Goal: Information Seeking & Learning: Learn about a topic

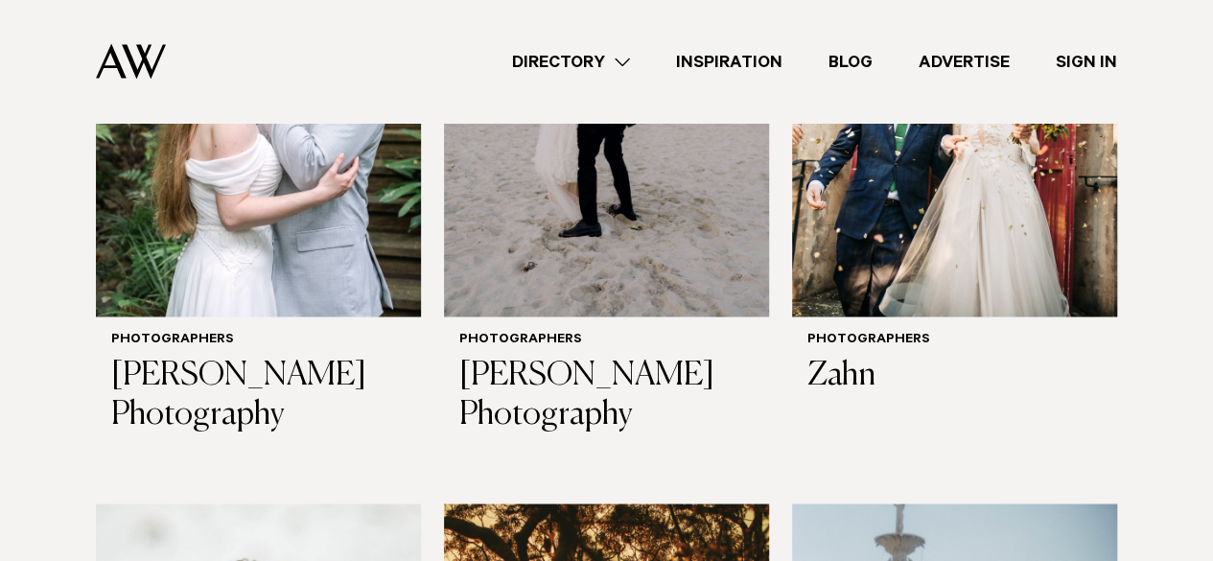
scroll to position [1556, 0]
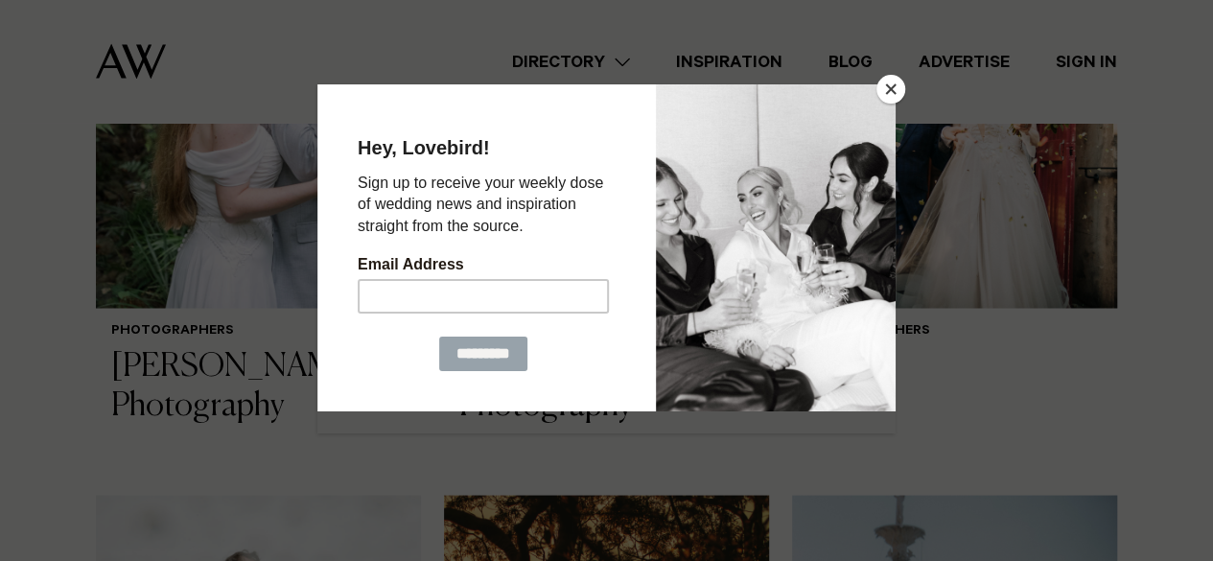
click at [889, 89] on button "Close" at bounding box center [890, 89] width 29 height 29
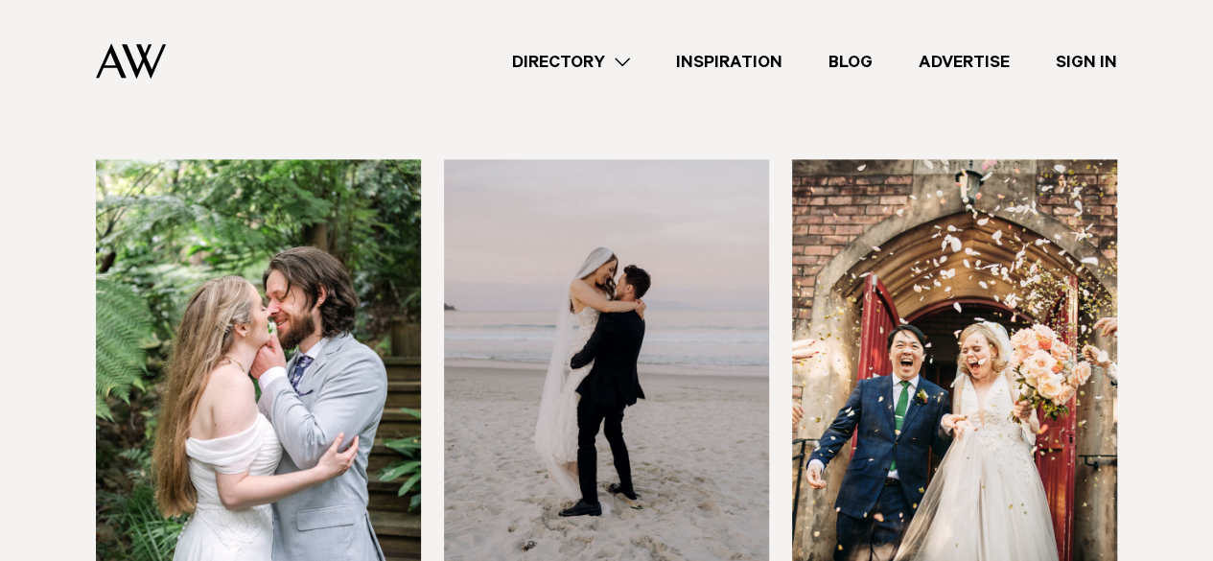
scroll to position [1460, 0]
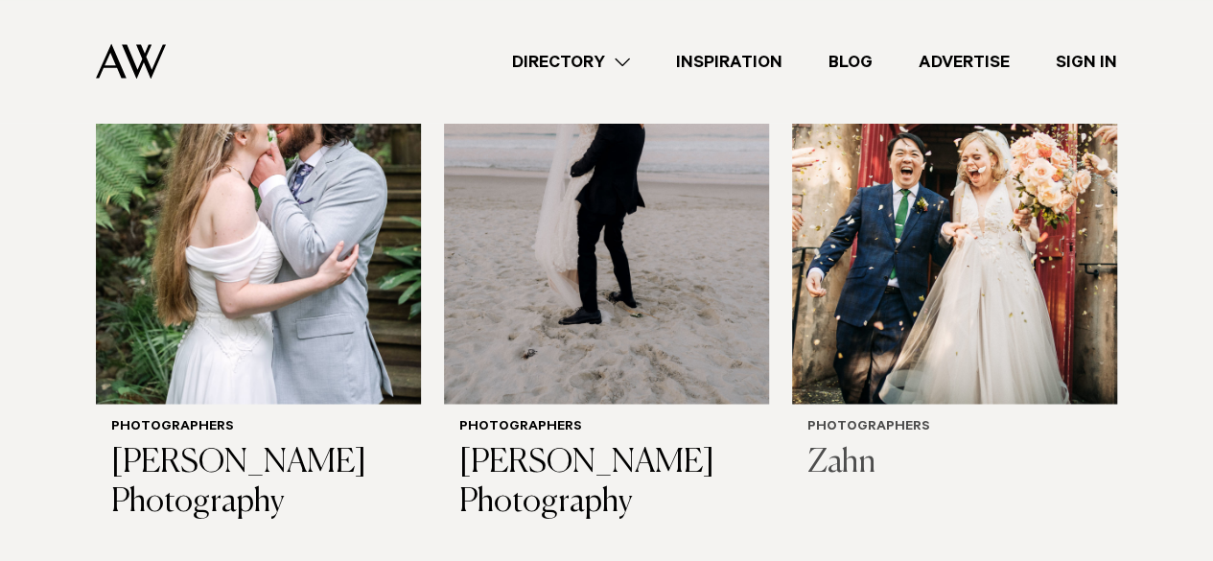
click at [879, 335] on img at bounding box center [954, 185] width 325 height 436
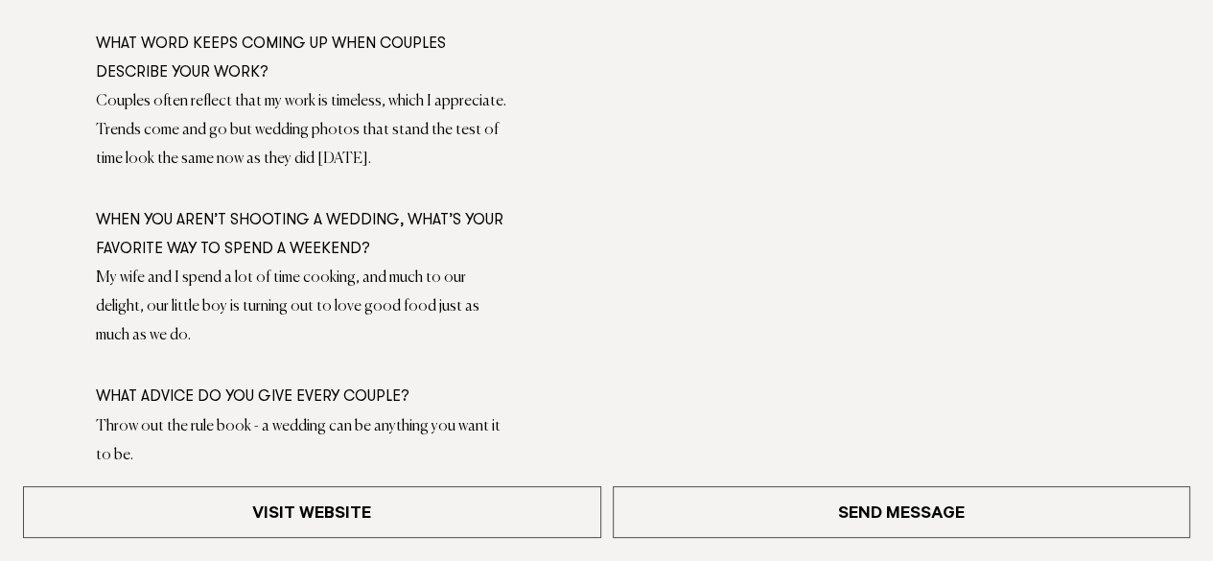
scroll to position [1643, 0]
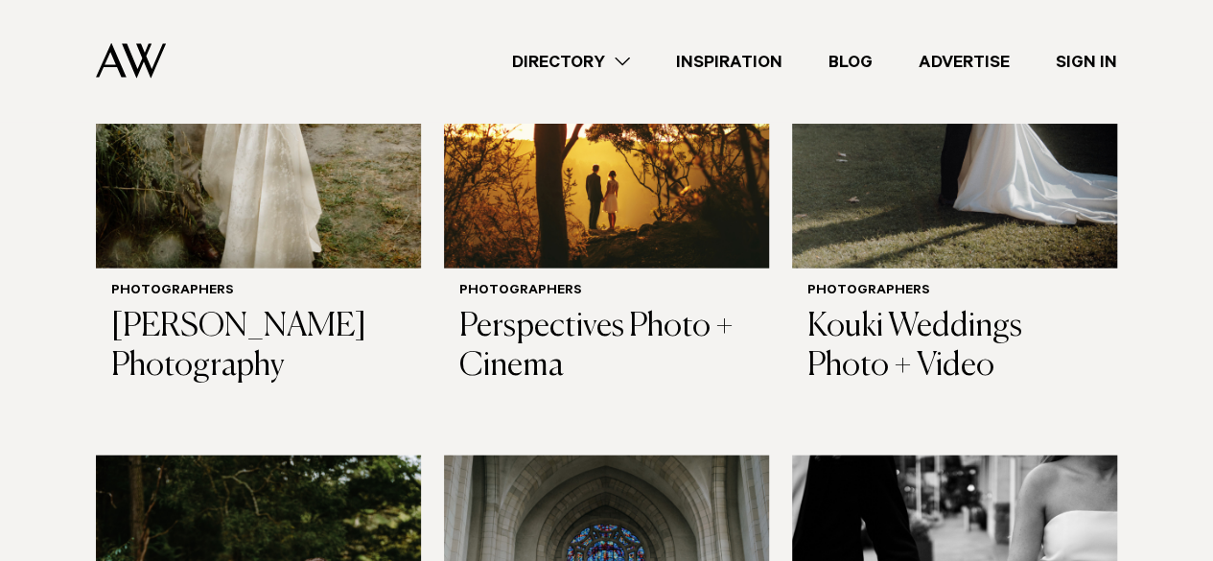
scroll to position [2218, 0]
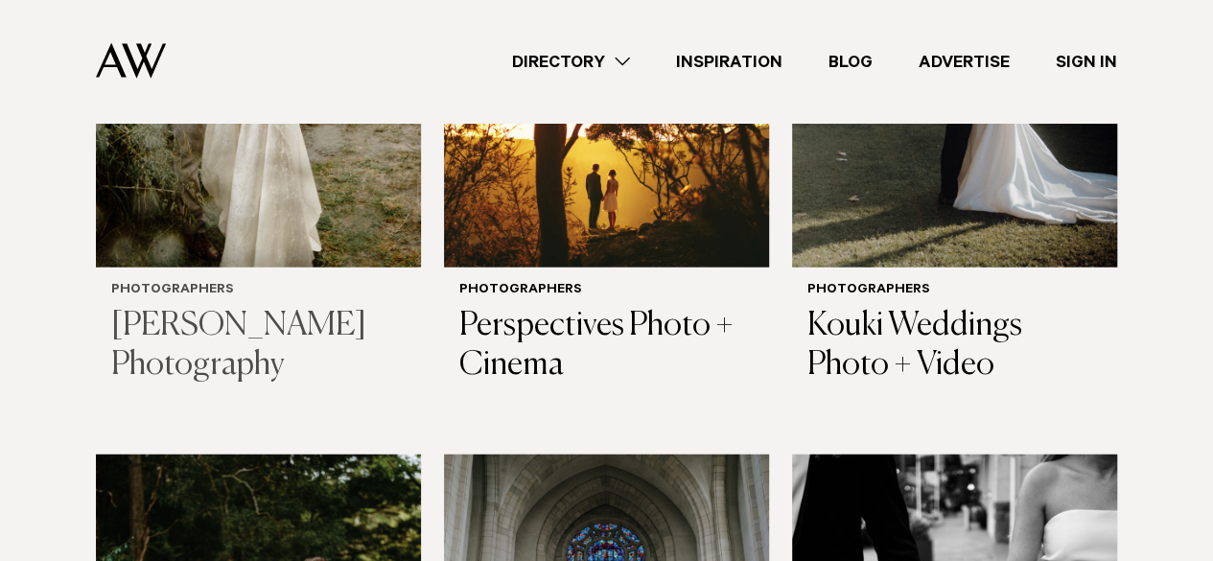
click at [192, 307] on h3 "Kasia Kolmas Photography" at bounding box center [258, 346] width 294 height 79
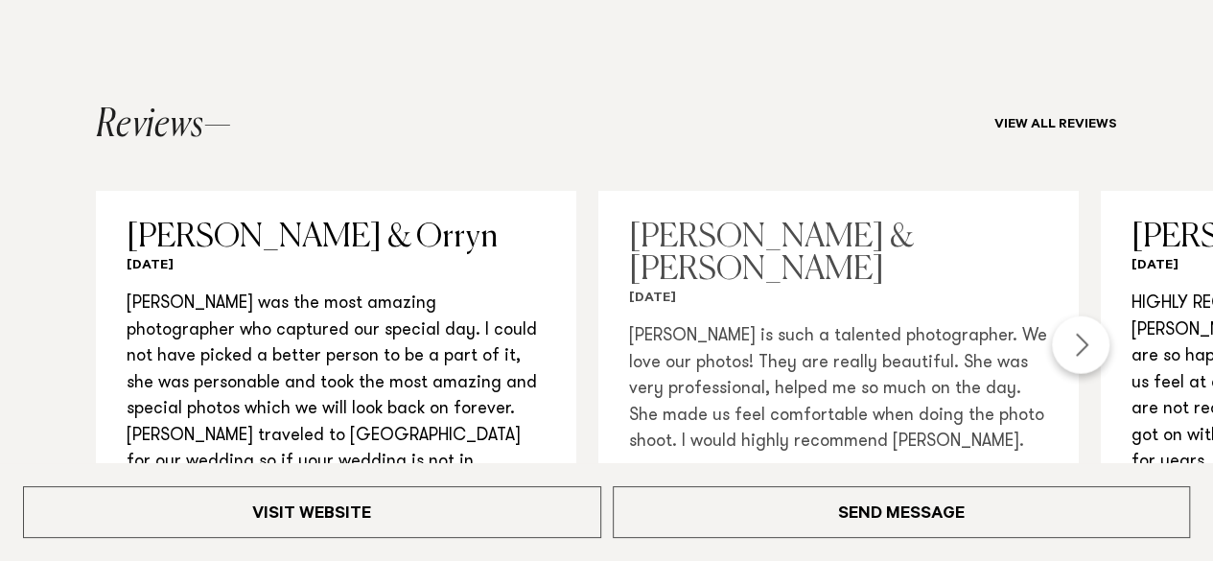
scroll to position [2145, 0]
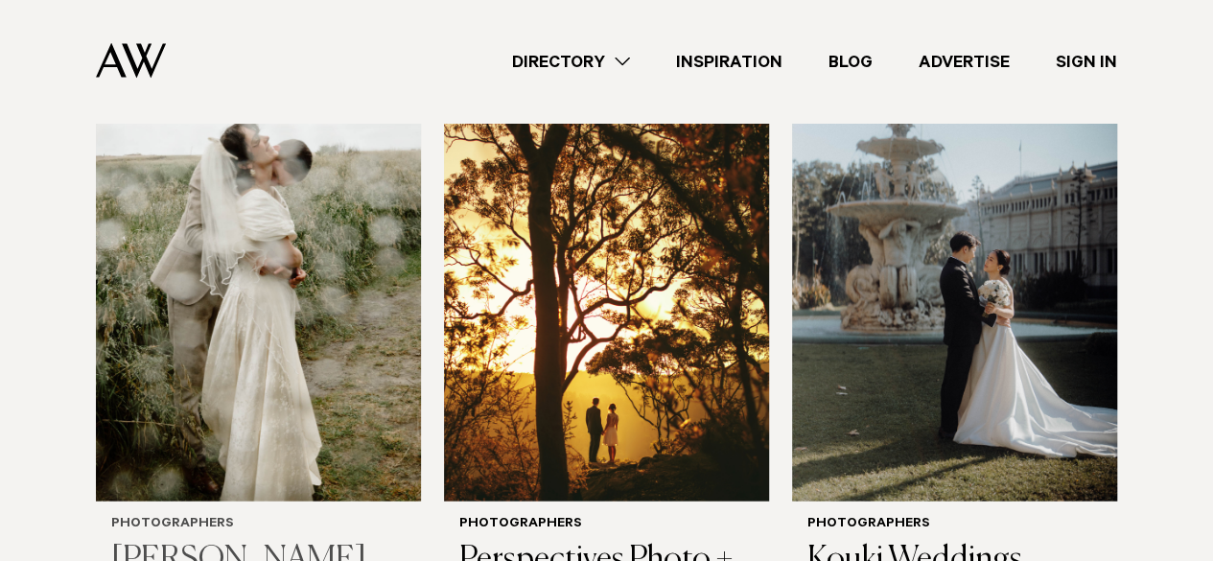
scroll to position [1986, 0]
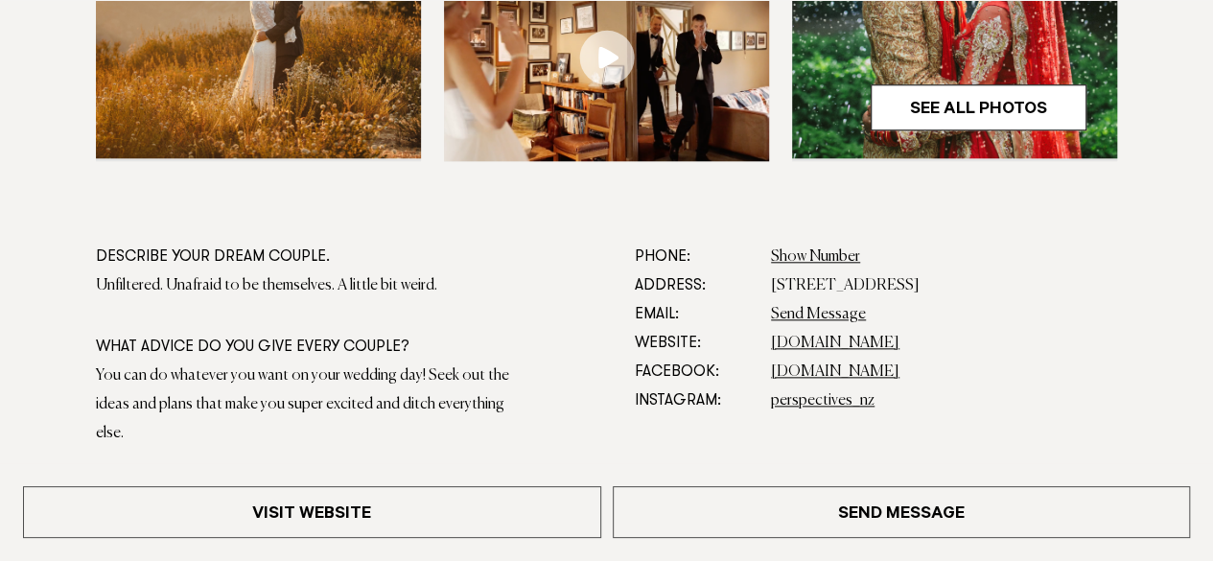
scroll to position [924, 0]
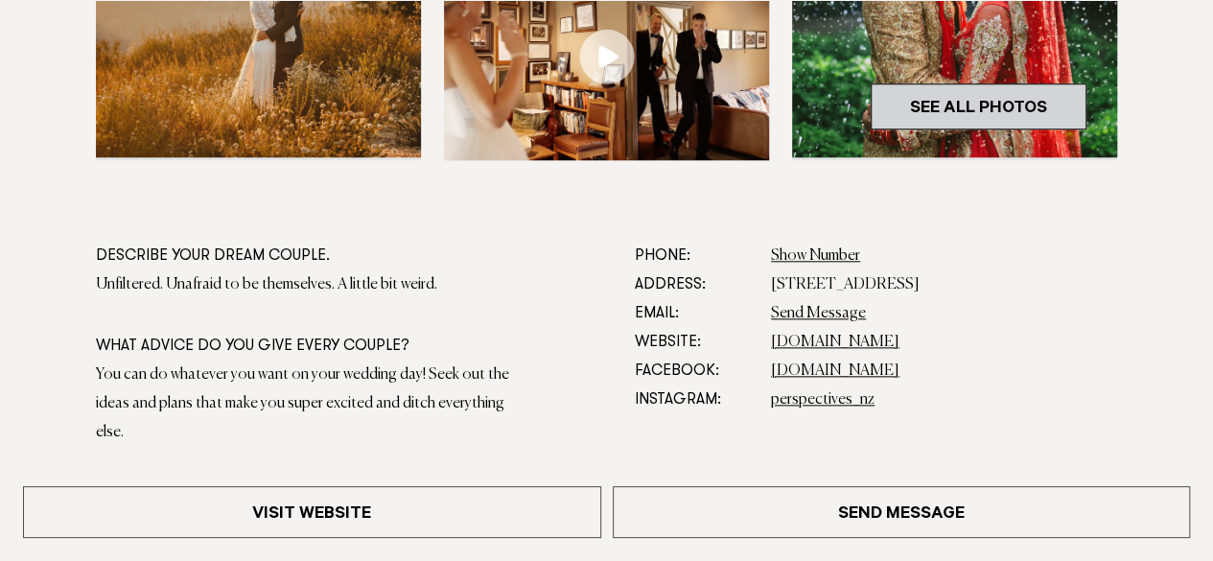
click at [901, 123] on link "See All Photos" at bounding box center [978, 106] width 216 height 46
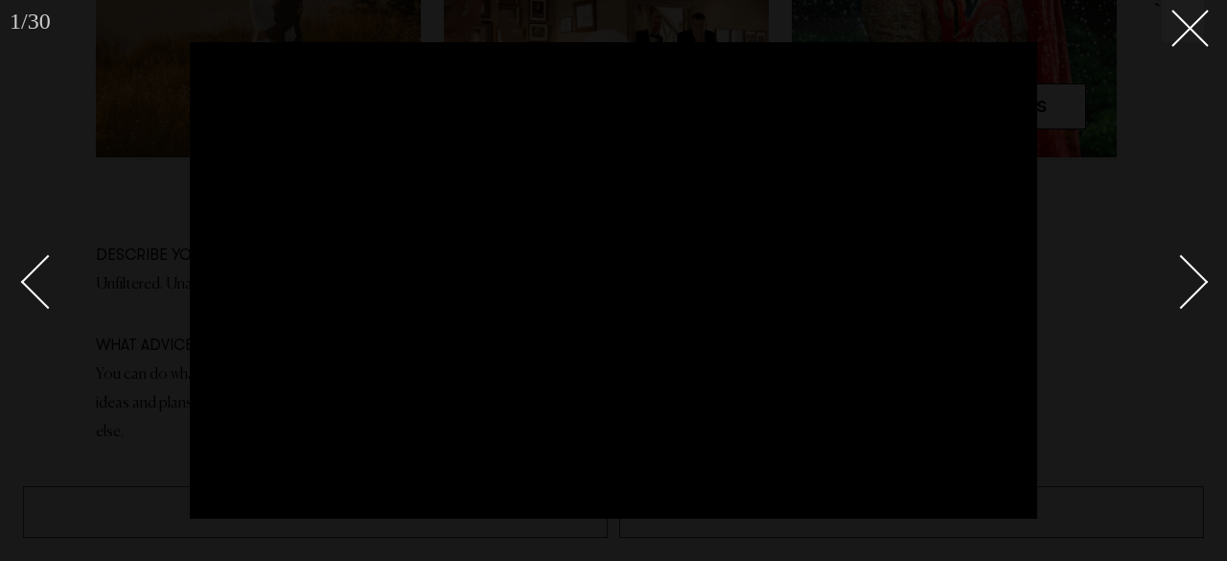
click at [1200, 274] on div "Next slide" at bounding box center [1181, 281] width 55 height 55
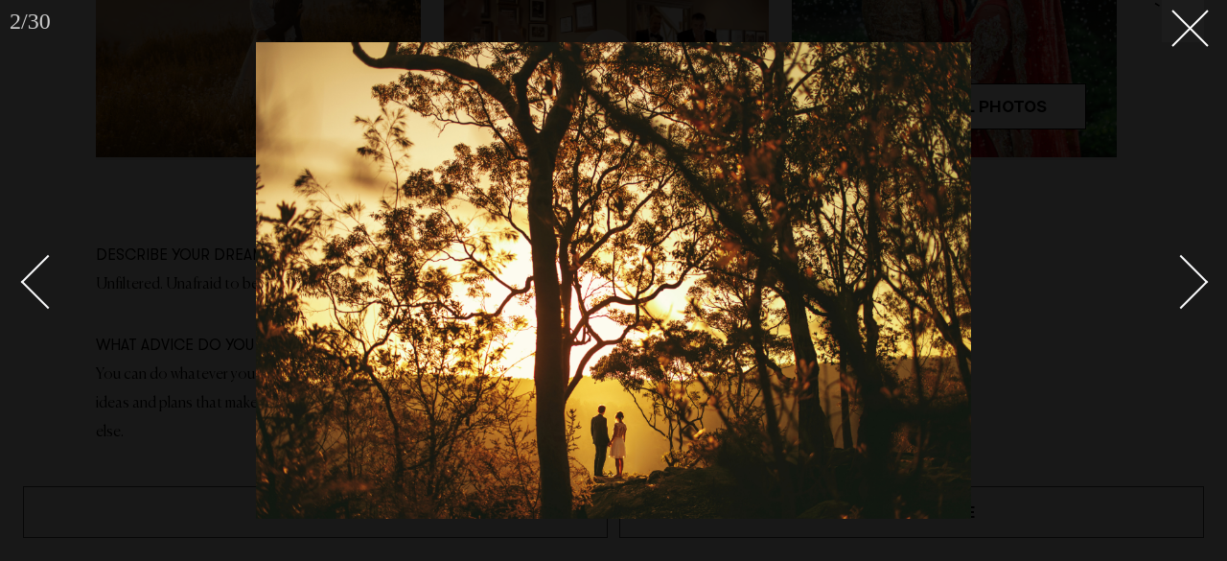
click at [1200, 274] on div "Next slide" at bounding box center [1181, 281] width 55 height 55
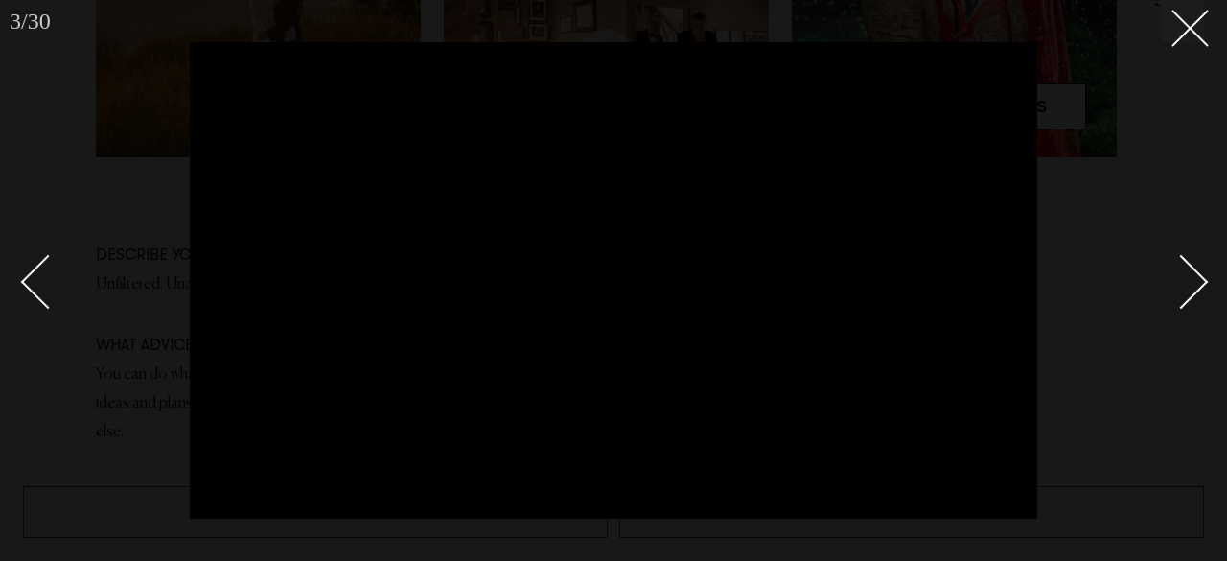
click at [1200, 274] on div "Next slide" at bounding box center [1181, 281] width 55 height 55
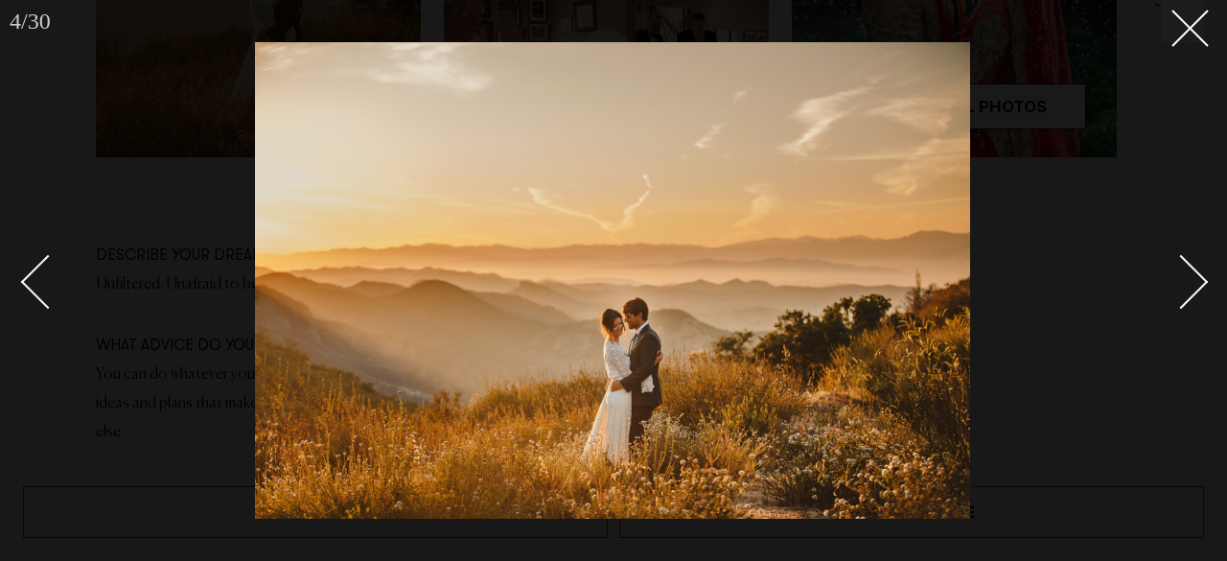
click at [1200, 274] on div "Next slide" at bounding box center [1181, 281] width 55 height 55
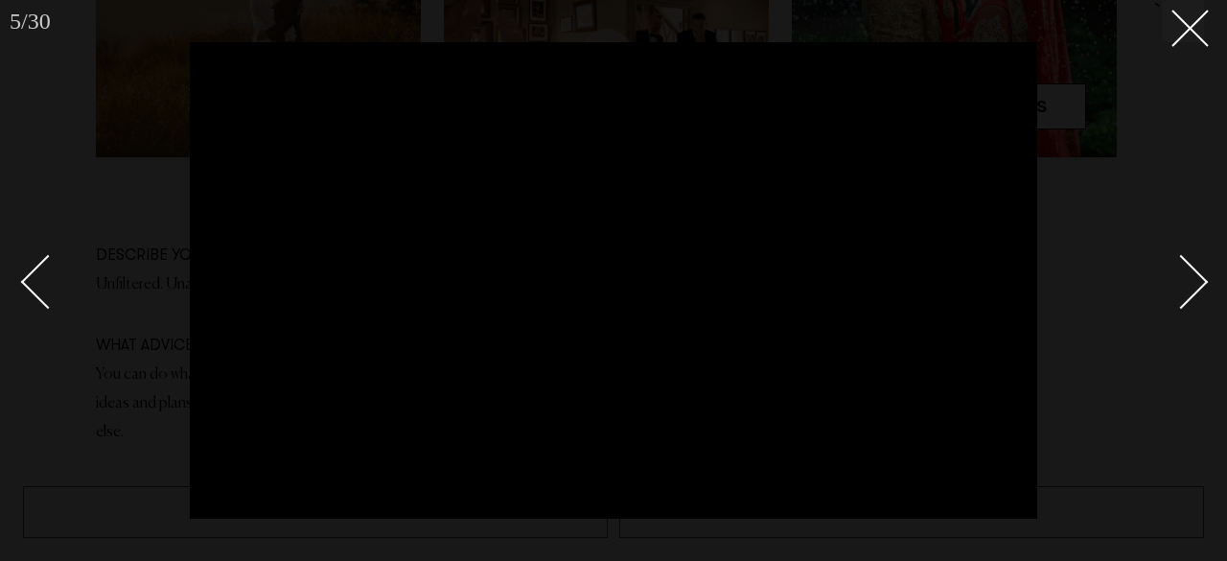
click at [1200, 274] on div "Next slide" at bounding box center [1181, 281] width 55 height 55
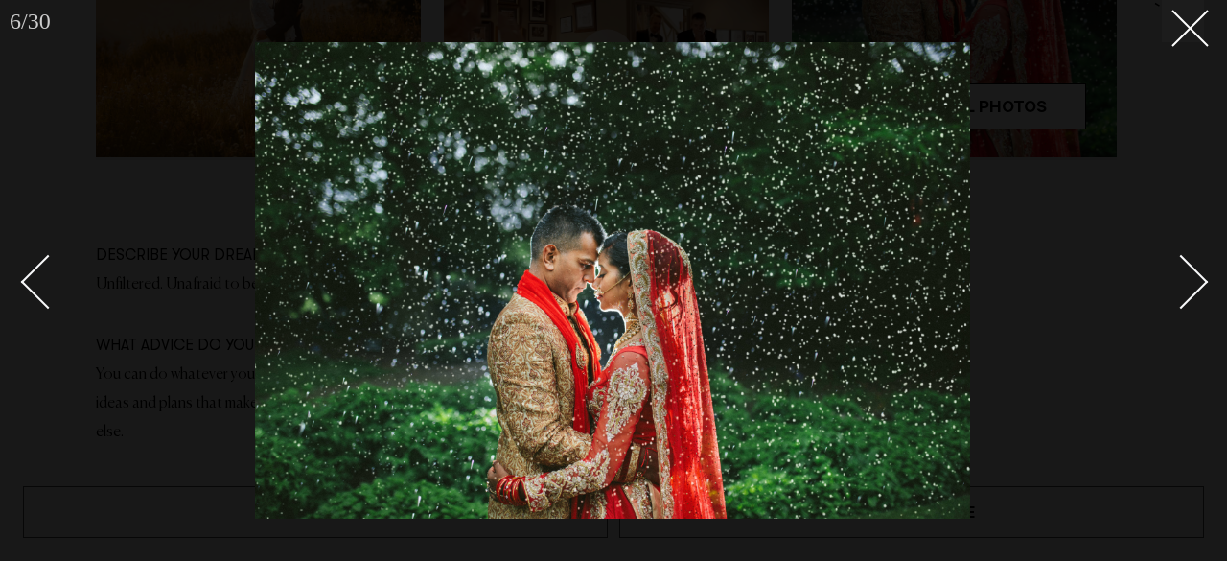
click at [1200, 274] on div "Next slide" at bounding box center [1181, 281] width 55 height 55
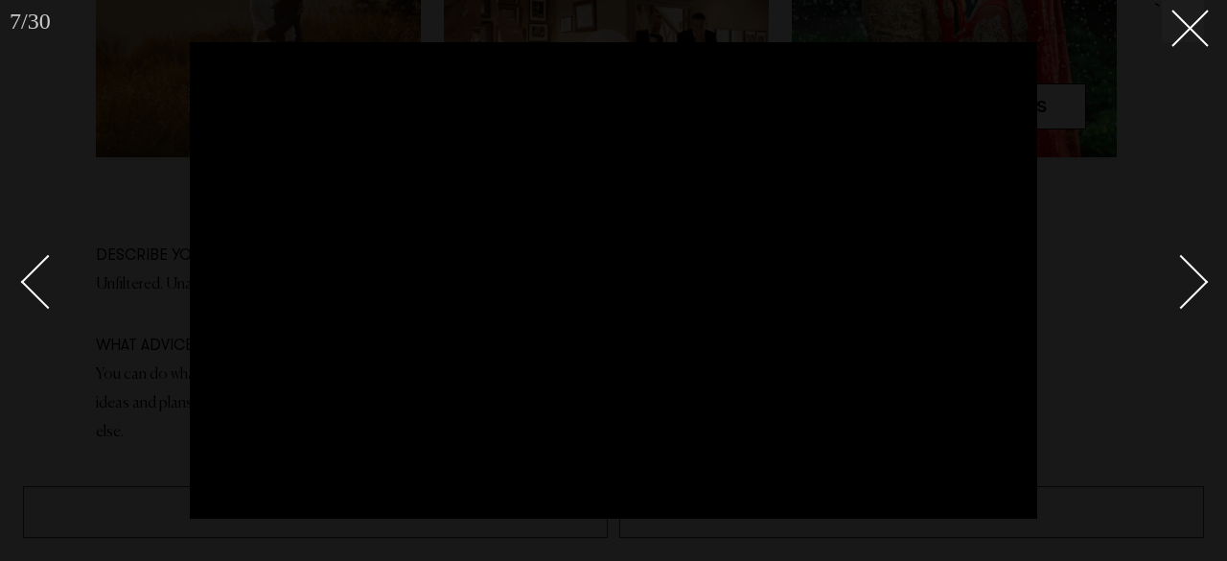
click at [1200, 274] on div "Next slide" at bounding box center [1181, 281] width 55 height 55
click at [1186, 277] on div "Next slide" at bounding box center [1181, 281] width 55 height 55
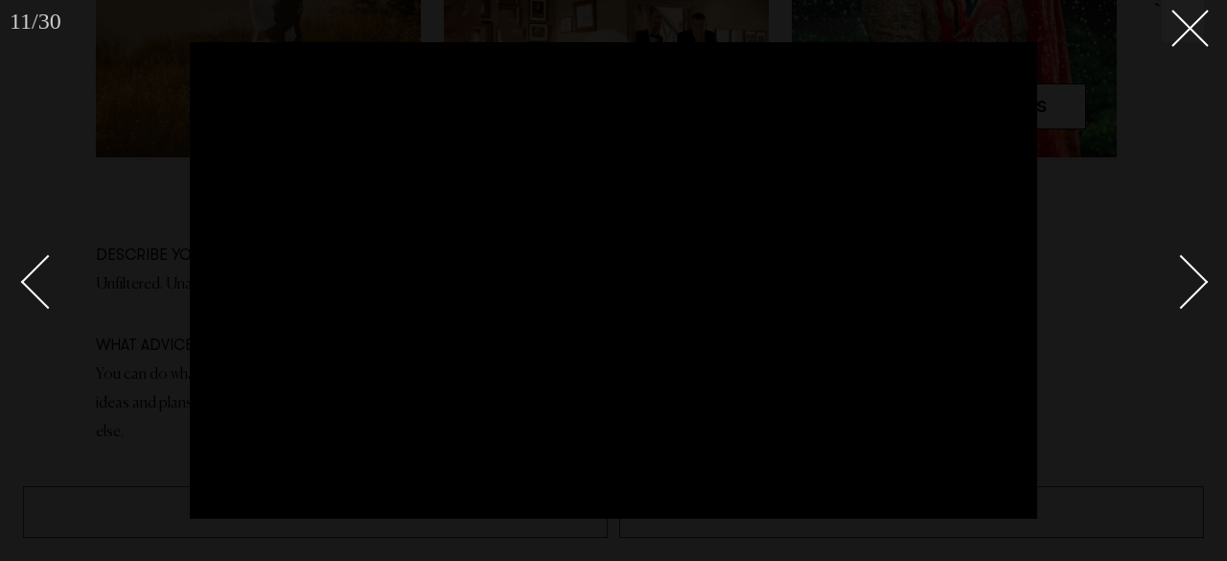
click at [1186, 277] on div "Next slide" at bounding box center [1181, 281] width 55 height 55
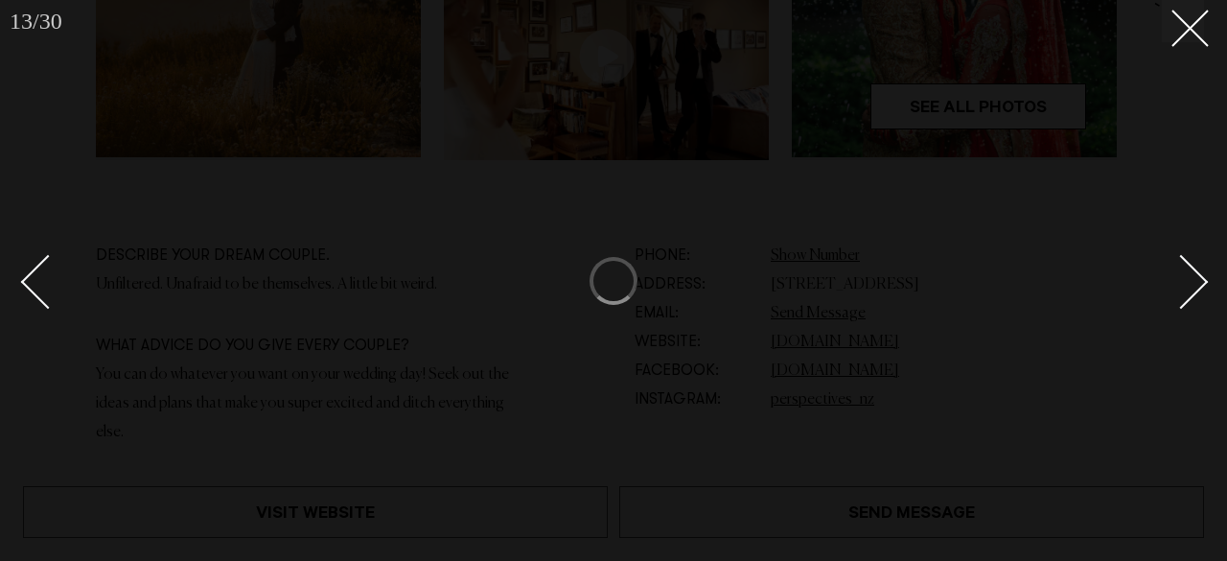
click at [1186, 277] on div "Next slide" at bounding box center [1181, 281] width 55 height 55
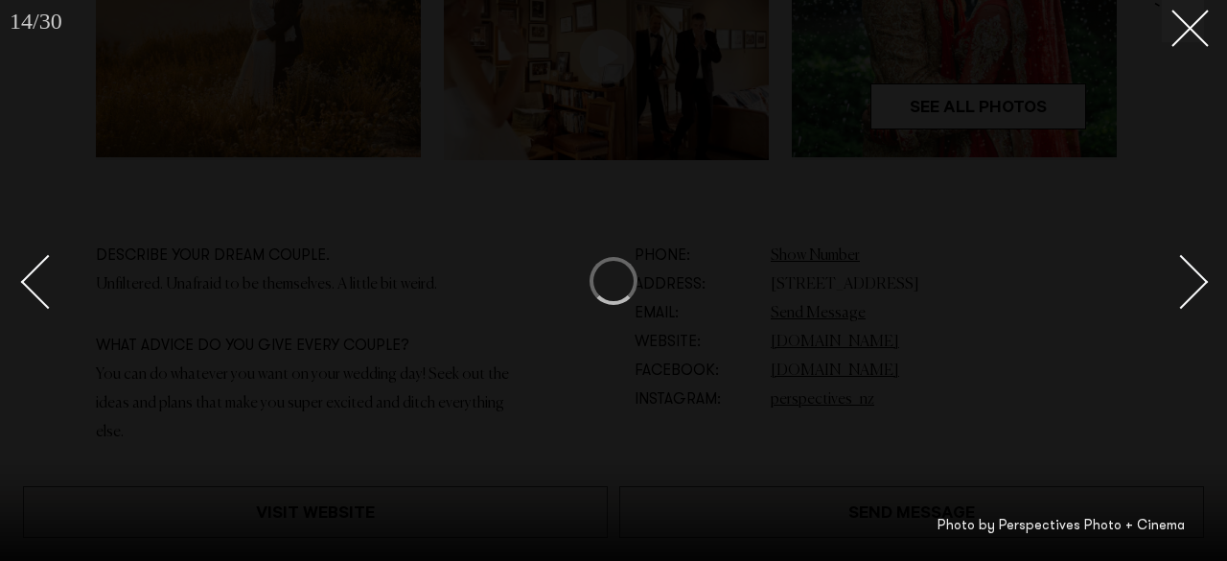
click at [1186, 277] on div "Next slide" at bounding box center [1181, 281] width 55 height 55
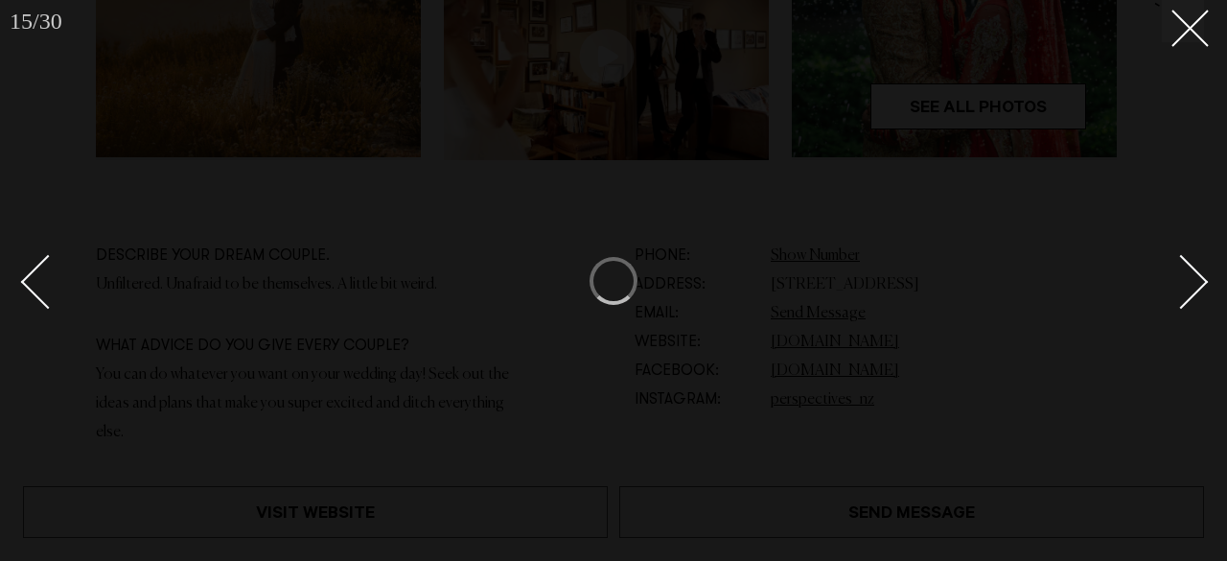
click at [1186, 277] on div "Next slide" at bounding box center [1181, 281] width 55 height 55
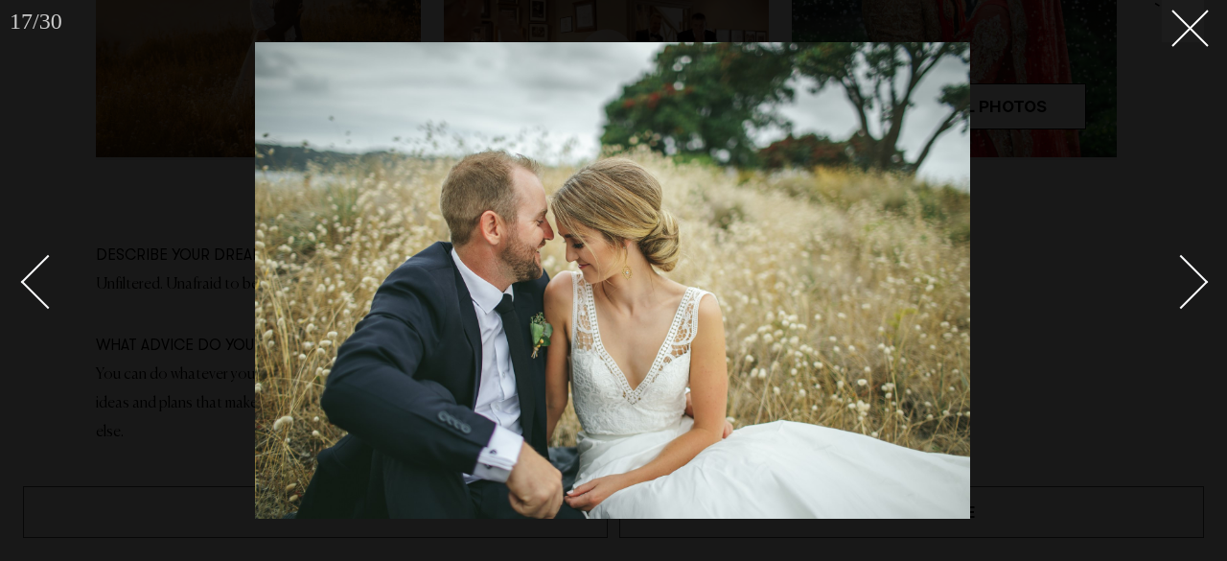
click at [1180, 250] on link at bounding box center [1170, 281] width 67 height 96
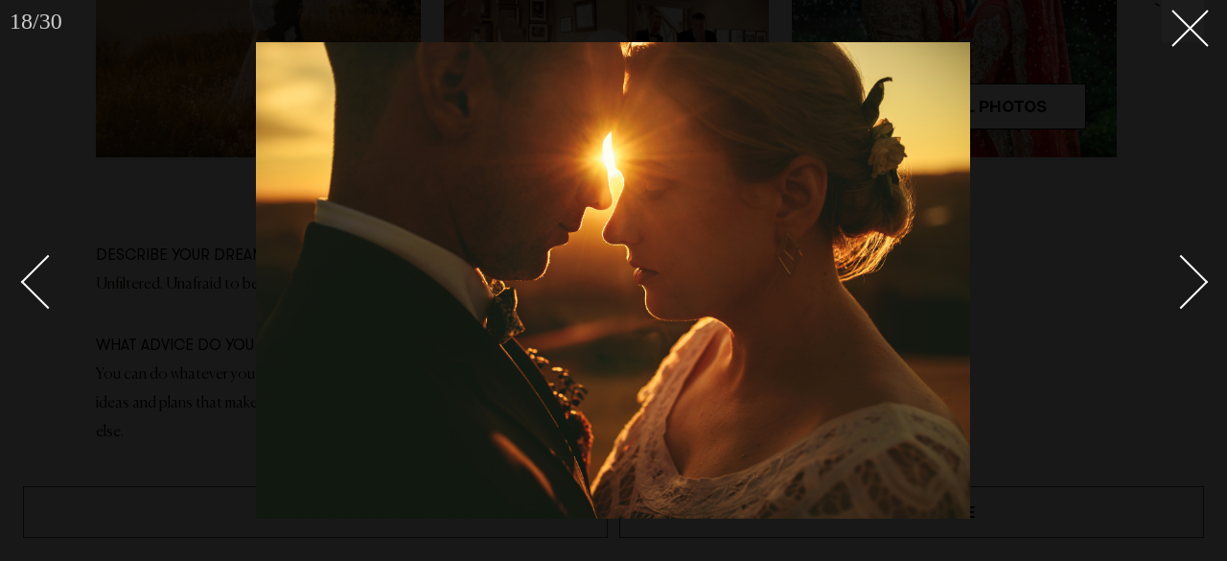
click at [1171, 47] on div at bounding box center [613, 280] width 1227 height 561
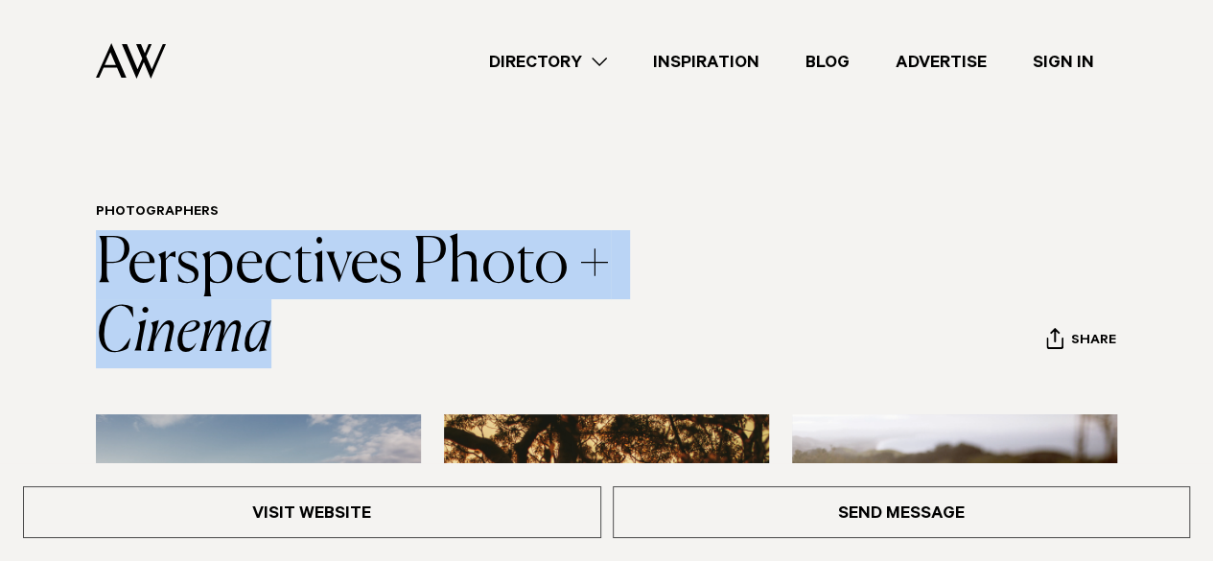
drag, startPoint x: 83, startPoint y: 248, endPoint x: 370, endPoint y: 329, distance: 297.7
click at [370, 329] on div "Photographers Perspectives Photo + Cinema Share Copy Link Email twitter" at bounding box center [606, 286] width 1182 height 164
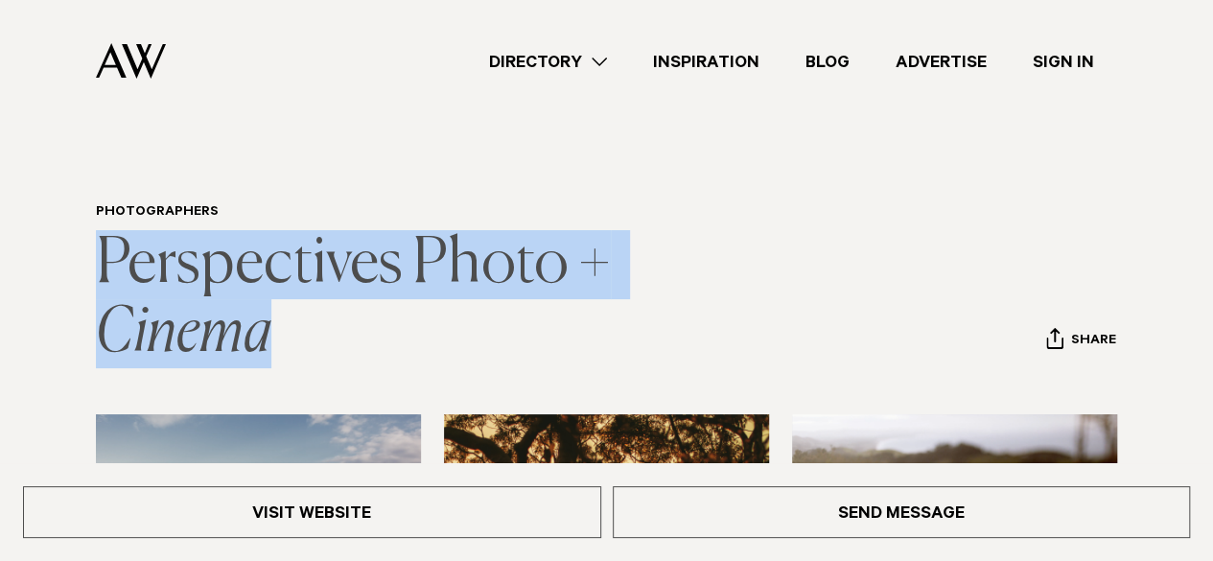
click at [374, 277] on link "Perspectives Photo + Cinema" at bounding box center [358, 299] width 524 height 130
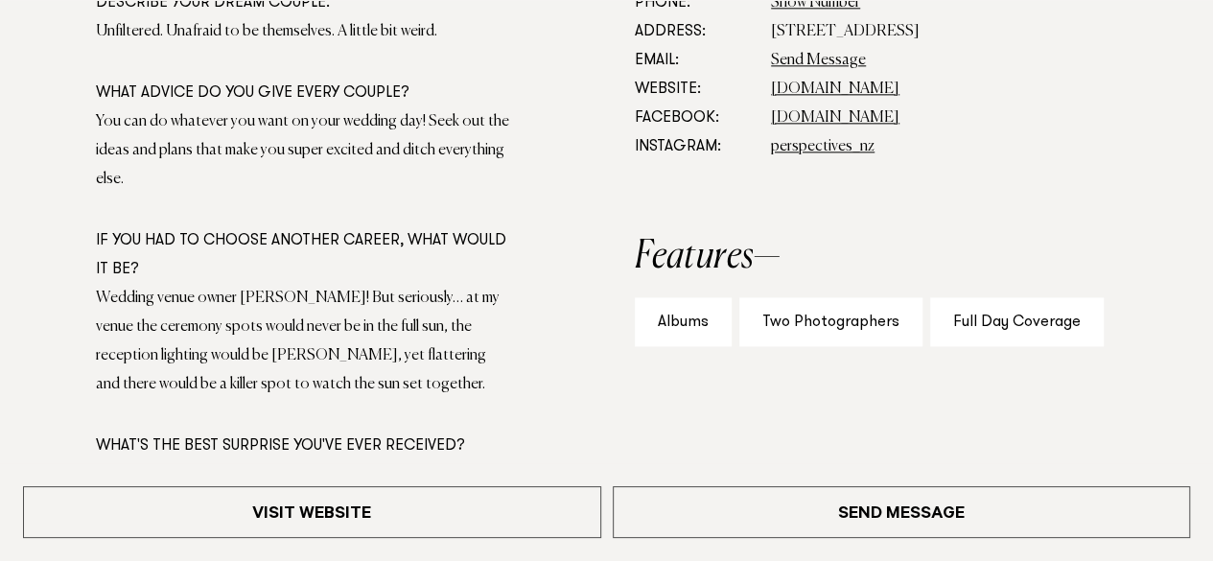
scroll to position [1178, 0]
click at [548, 465] on div "Visit Website Send Message" at bounding box center [606, 512] width 1213 height 98
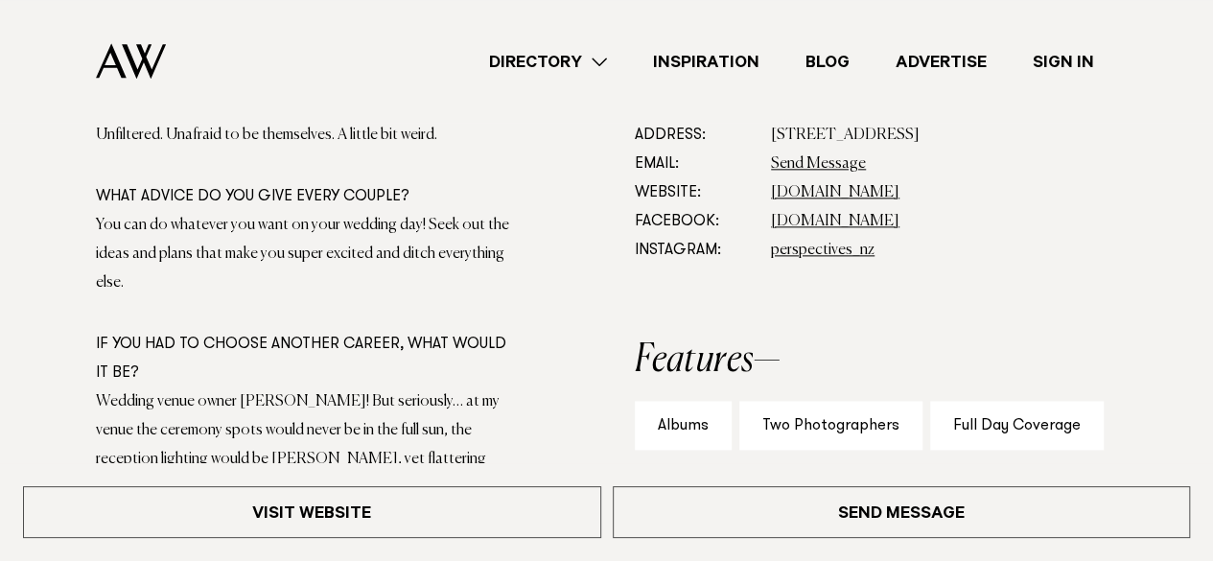
scroll to position [1075, 0]
